Goal: Task Accomplishment & Management: Manage account settings

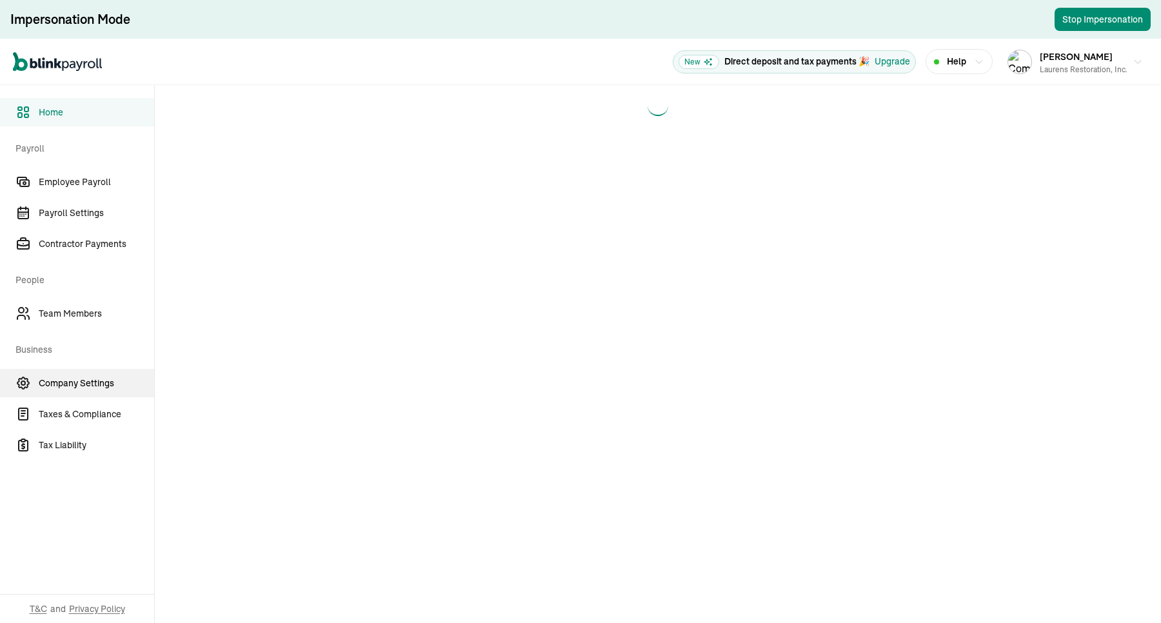
click at [91, 393] on link "Company Settings" at bounding box center [77, 383] width 154 height 28
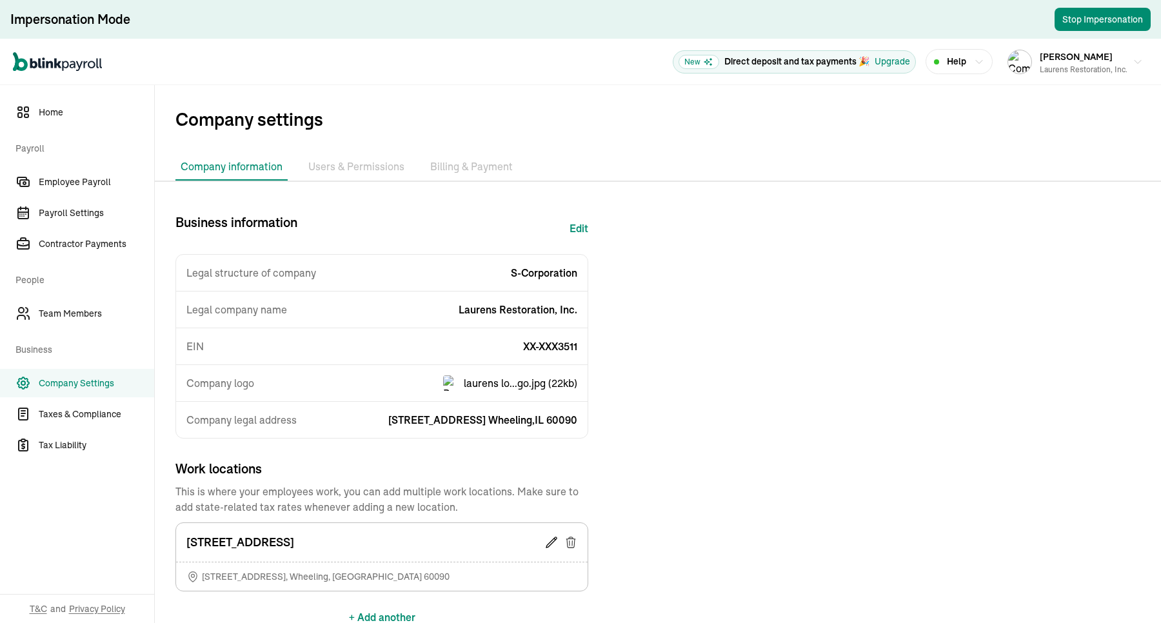
click at [473, 165] on li "Billing & Payment" at bounding box center [471, 166] width 93 height 27
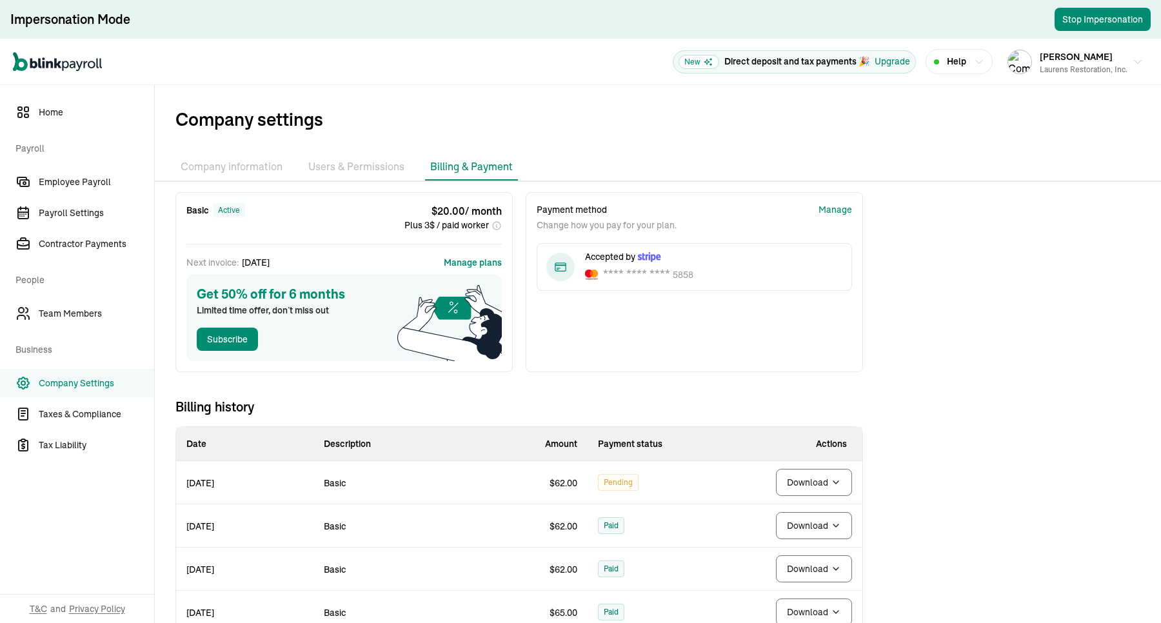
click at [685, 374] on div "Basic active $ 20.00 / month Plus 3$ / paid worker Next invoice: [DATE] Manage …" at bounding box center [519, 596] width 729 height 808
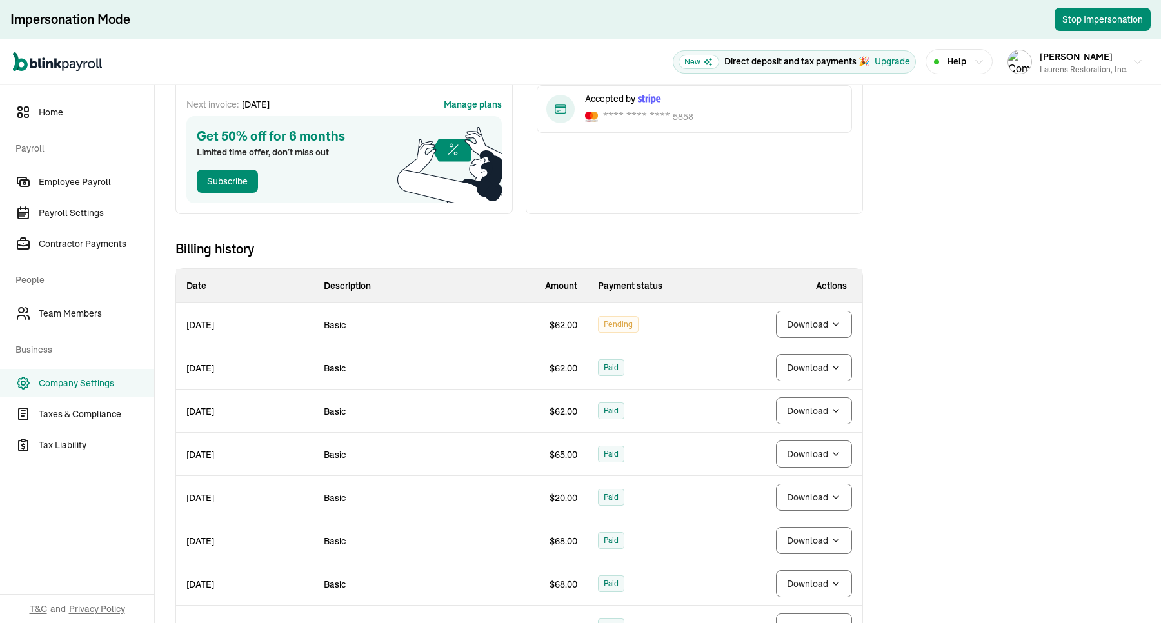
scroll to position [161, 0]
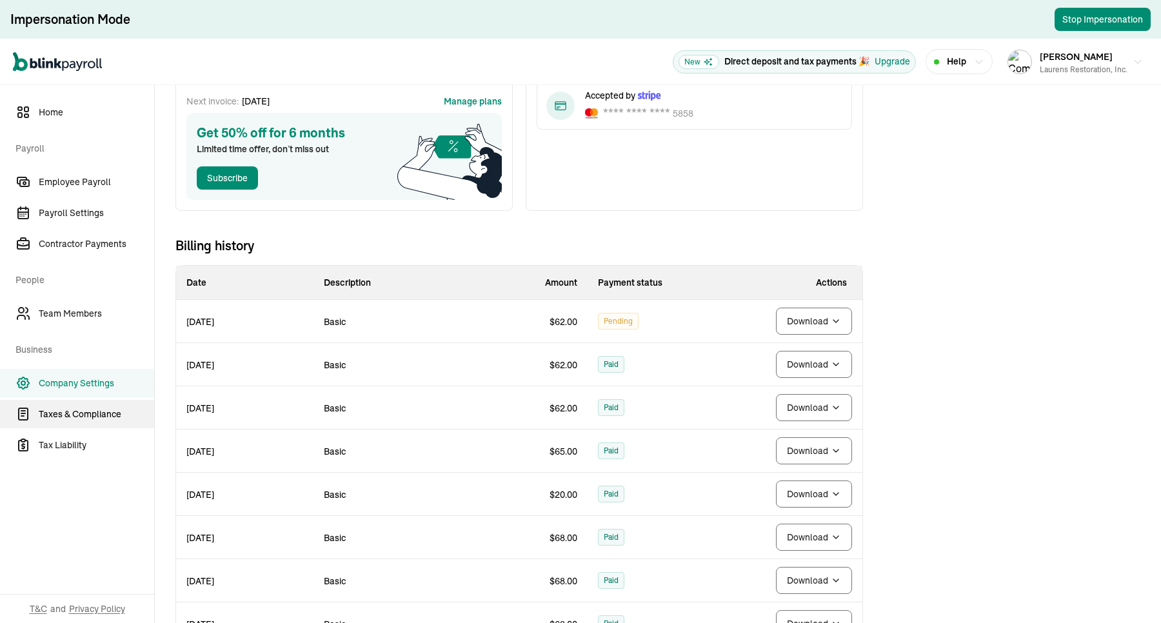
click at [104, 404] on link "Taxes & Compliance" at bounding box center [77, 414] width 154 height 28
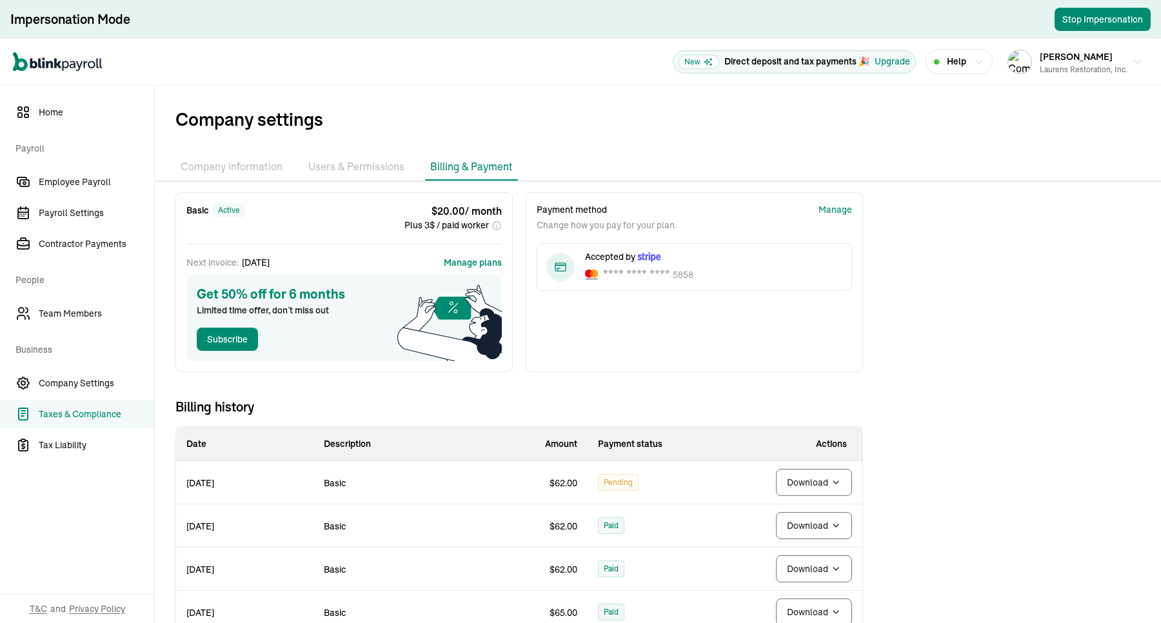
click at [99, 384] on span "Company Settings" at bounding box center [96, 384] width 115 height 14
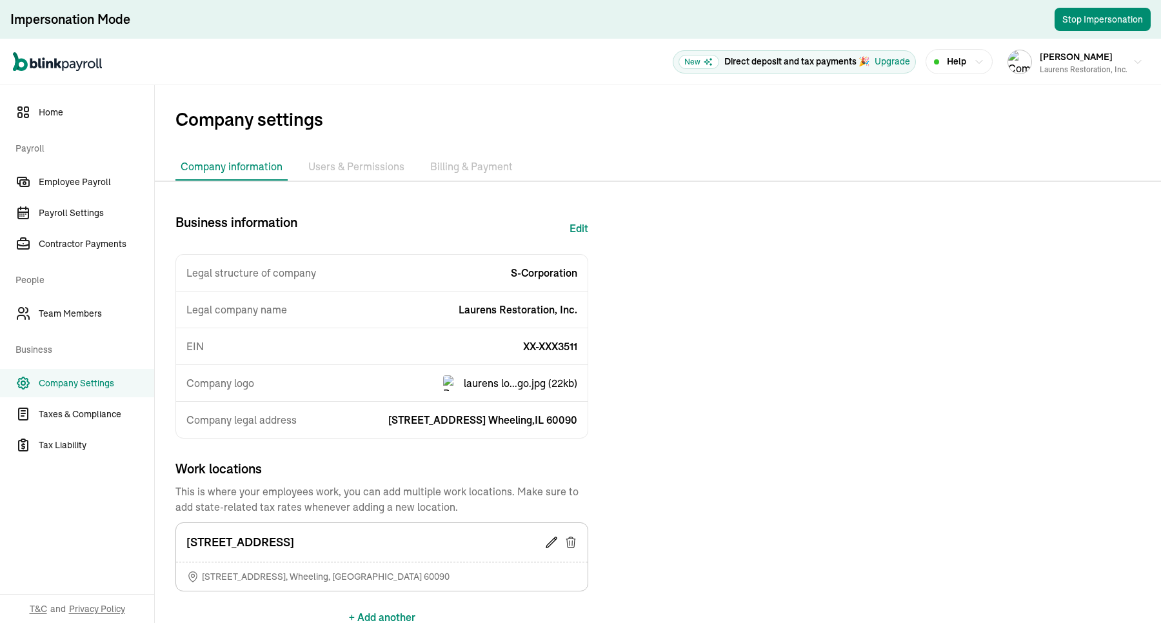
click at [465, 161] on li "Billing & Payment" at bounding box center [471, 166] width 93 height 27
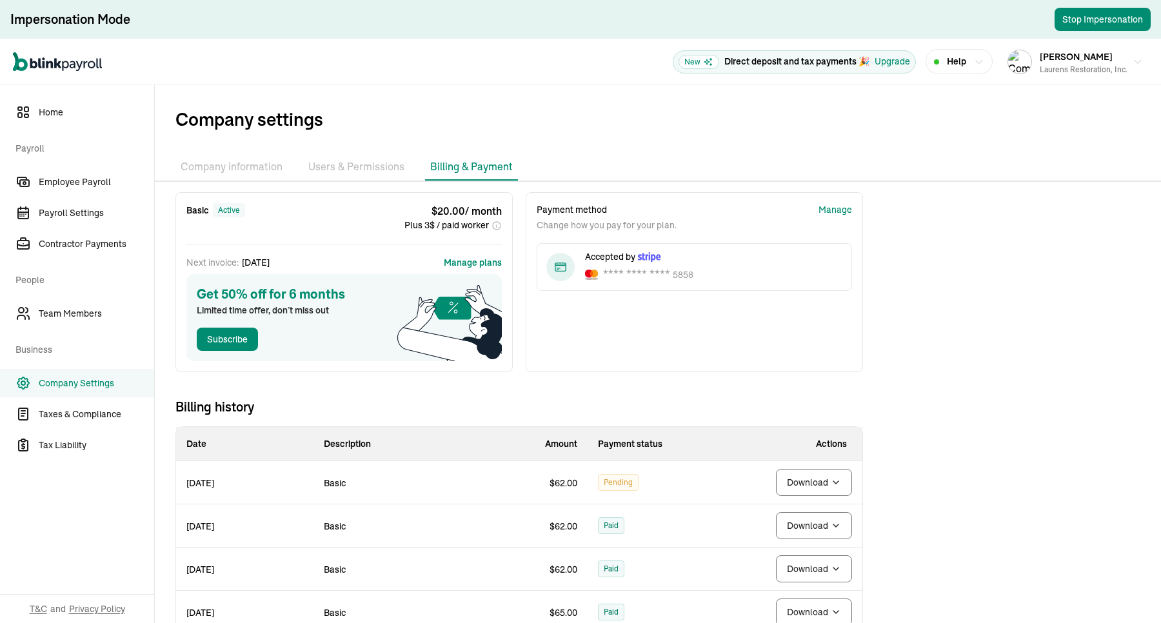
click at [652, 380] on div "Basic active $ 20.00 / month Plus 3$ / paid worker Next invoice: [DATE] Manage …" at bounding box center [519, 596] width 729 height 808
click at [620, 476] on span "Pending" at bounding box center [617, 482] width 29 height 15
click at [619, 478] on span "Pending" at bounding box center [617, 482] width 29 height 15
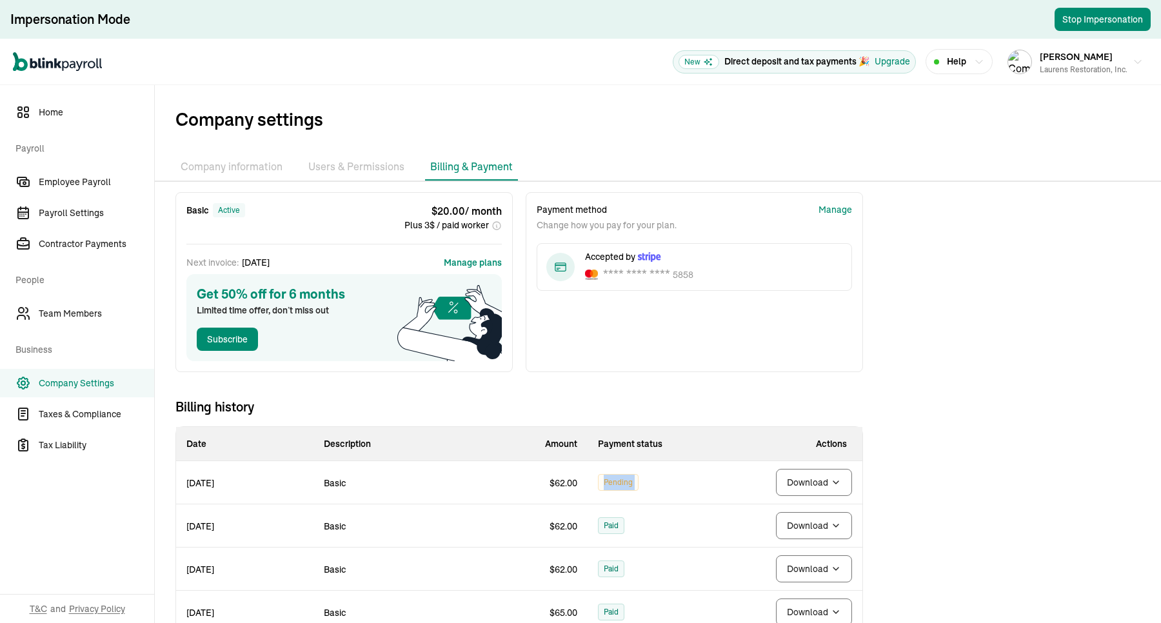
click at [627, 478] on span "Pending" at bounding box center [617, 482] width 29 height 15
click at [624, 480] on span "Pending" at bounding box center [617, 482] width 29 height 15
click at [611, 488] on span "Pending" at bounding box center [617, 482] width 29 height 15
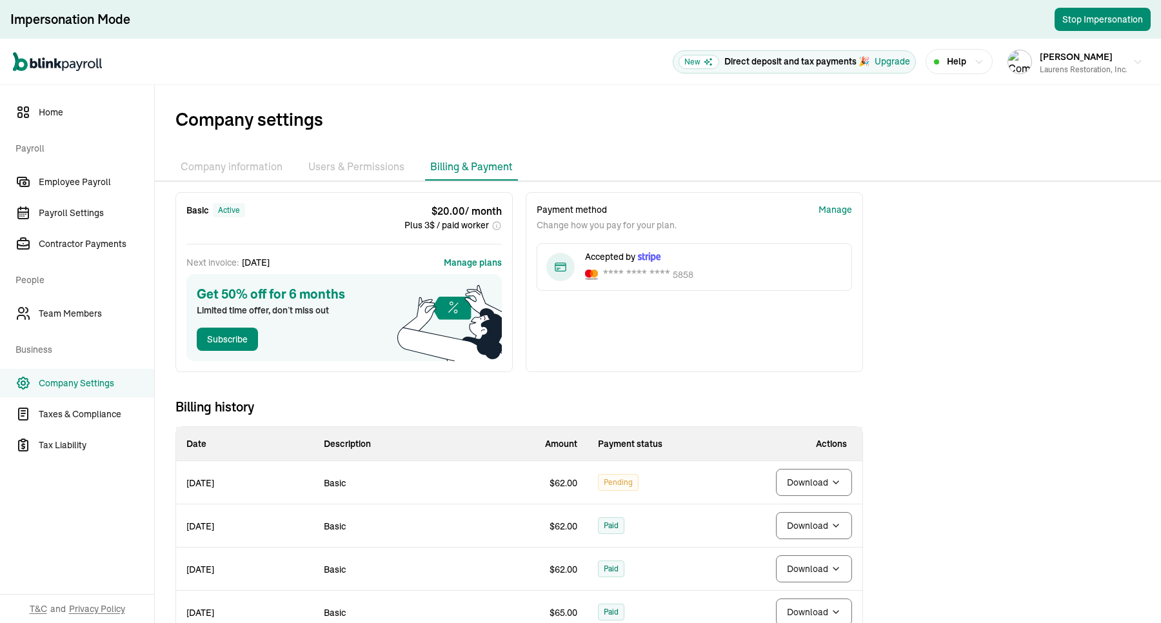
click at [704, 348] on div "Payment method Change how you pay for your plan. Manage Accepted by **** **** *…" at bounding box center [693, 282] width 337 height 180
